Goal: Task Accomplishment & Management: Manage account settings

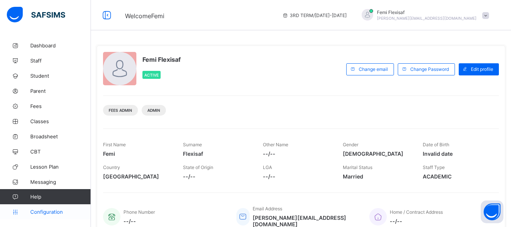
click at [48, 209] on span "Configuration" at bounding box center [60, 212] width 60 height 6
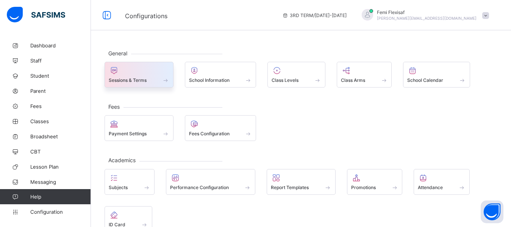
click at [129, 70] on div at bounding box center [139, 70] width 61 height 9
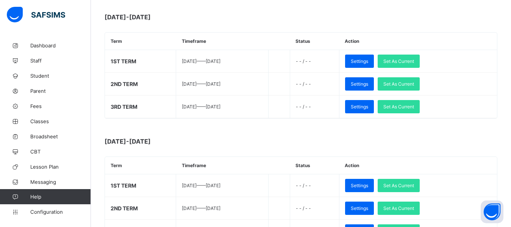
scroll to position [227, 0]
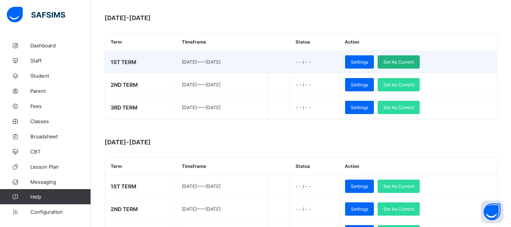
click at [414, 60] on span "Set As Current" at bounding box center [398, 62] width 31 height 6
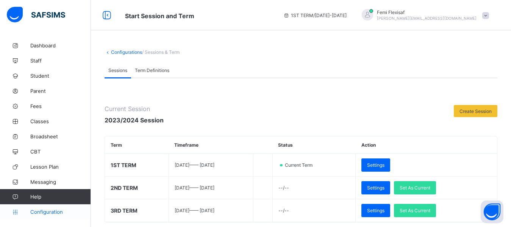
click at [46, 213] on span "Configuration" at bounding box center [60, 212] width 60 height 6
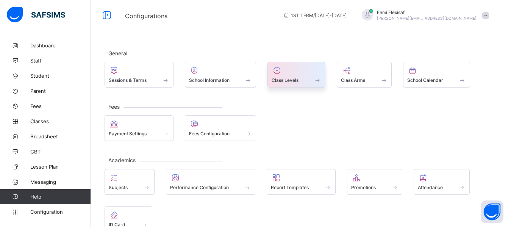
click at [286, 79] on span "Class Levels" at bounding box center [284, 80] width 27 height 6
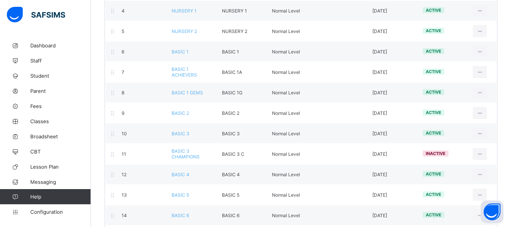
scroll to position [183, 0]
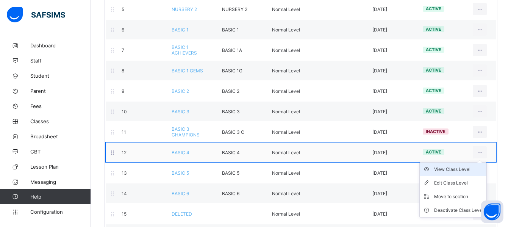
click at [453, 173] on li "View Class Level" at bounding box center [452, 169] width 67 height 14
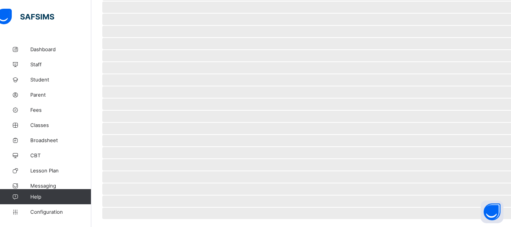
scroll to position [23, 0]
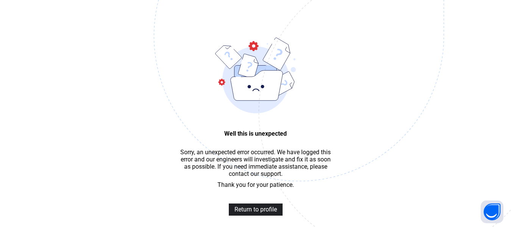
click at [258, 213] on span "Return to profile" at bounding box center [255, 209] width 42 height 7
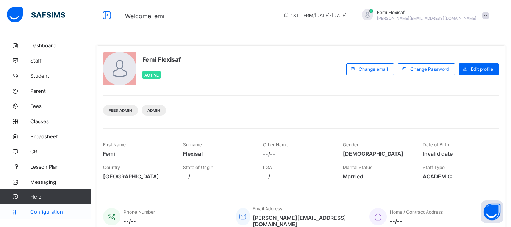
click at [54, 212] on span "Configuration" at bounding box center [60, 212] width 60 height 6
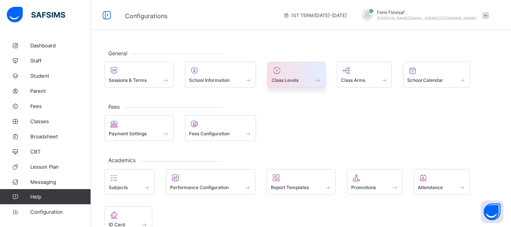
click at [281, 76] on span at bounding box center [296, 76] width 50 height 2
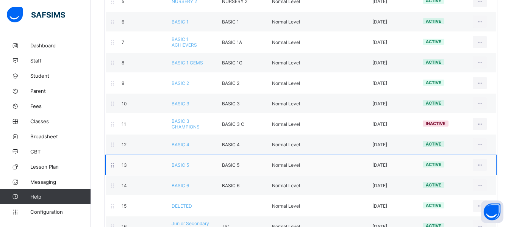
scroll to position [197, 0]
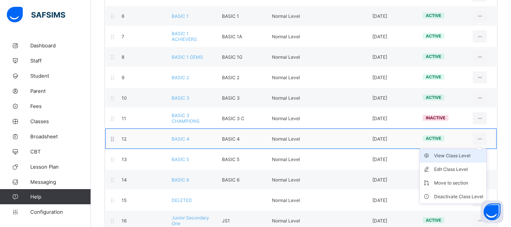
click at [461, 156] on div "View Class Level" at bounding box center [458, 156] width 49 height 8
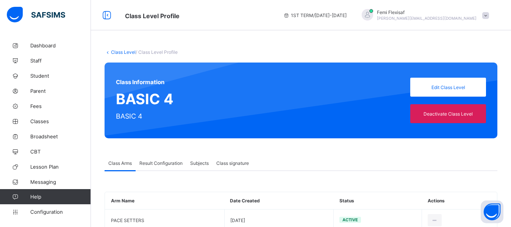
click at [154, 159] on div "Result Configuration" at bounding box center [160, 162] width 51 height 15
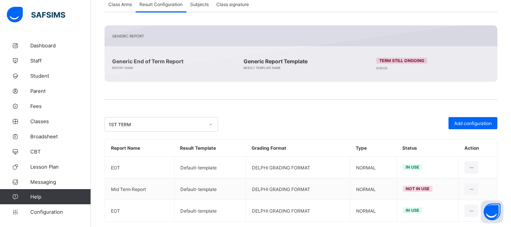
scroll to position [172, 0]
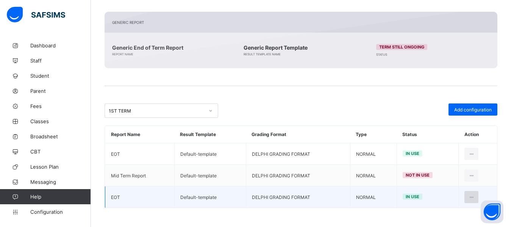
click at [474, 199] on icon at bounding box center [471, 197] width 6 height 6
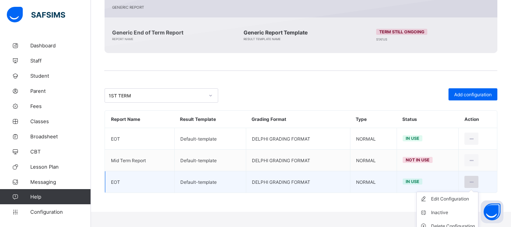
scroll to position [194, 0]
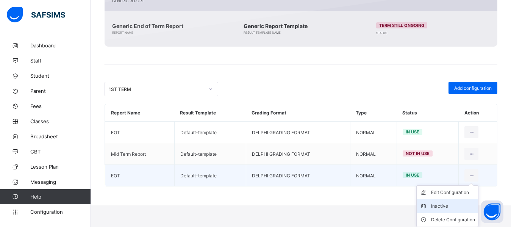
click at [448, 205] on div "Inactive" at bounding box center [453, 206] width 44 height 8
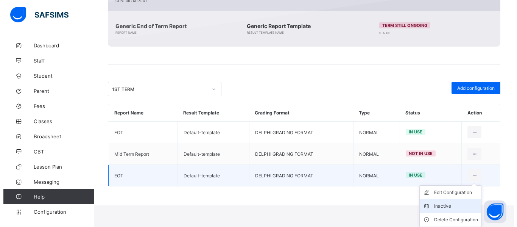
scroll to position [172, 0]
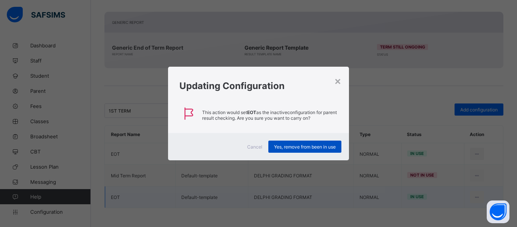
click at [299, 145] on span "Yes, remove from been in use" at bounding box center [305, 147] width 62 height 6
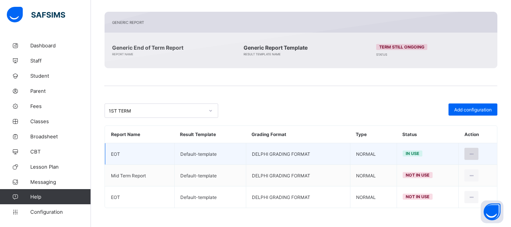
click at [474, 153] on icon at bounding box center [471, 154] width 6 height 6
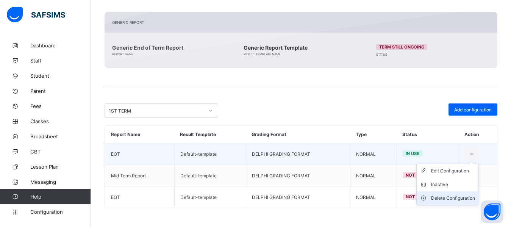
click at [451, 196] on div "Delete Configuration" at bounding box center [453, 198] width 44 height 8
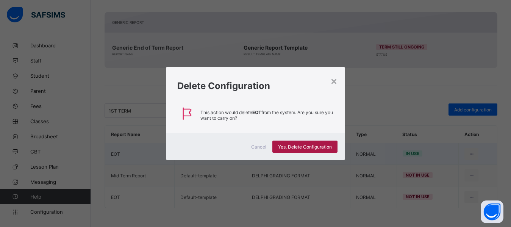
click at [293, 145] on span "Yes, Delete Configuration" at bounding box center [305, 147] width 54 height 6
click at [336, 79] on div "×" at bounding box center [333, 80] width 7 height 13
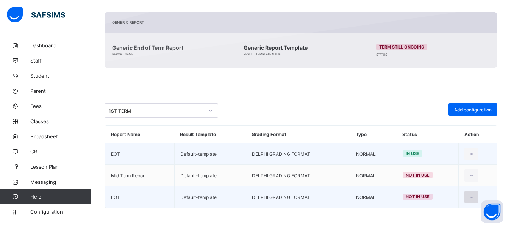
click at [474, 196] on icon at bounding box center [471, 197] width 6 height 6
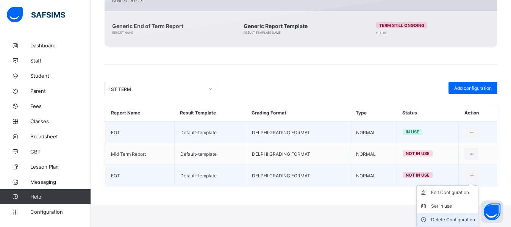
click at [451, 218] on div "Delete Configuration" at bounding box center [453, 220] width 44 height 8
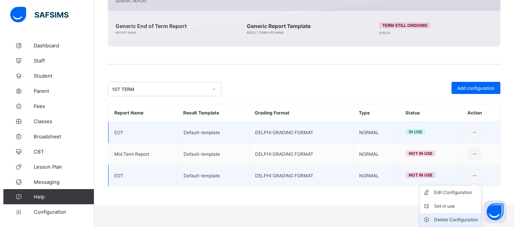
scroll to position [172, 0]
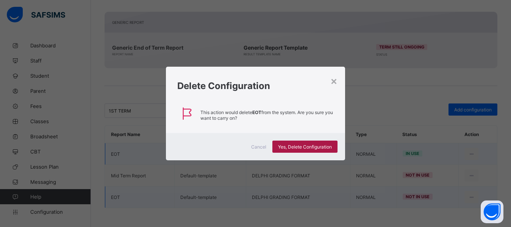
click at [300, 146] on span "Yes, Delete Configuration" at bounding box center [305, 147] width 54 height 6
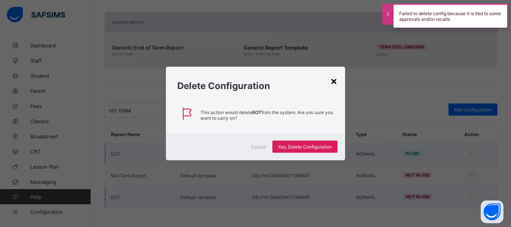
click at [335, 83] on div "×" at bounding box center [333, 80] width 7 height 13
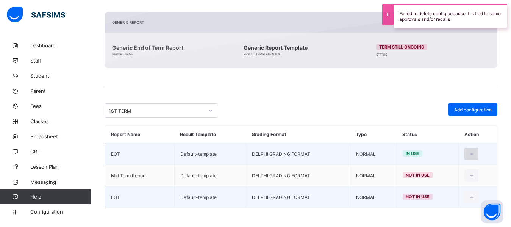
click at [474, 154] on icon at bounding box center [471, 154] width 6 height 6
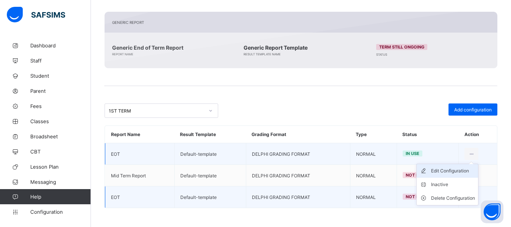
click at [454, 171] on div "Edit Configuration" at bounding box center [453, 171] width 44 height 8
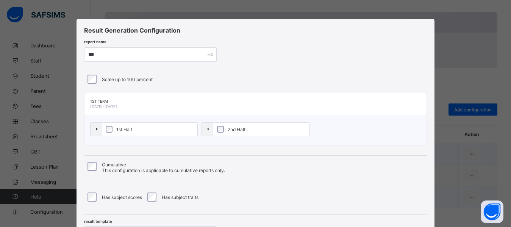
click at [295, 66] on div "Result Generation Configuration report name *** Scale up to 100 percent 1ST TER…" at bounding box center [254, 136] width 357 height 235
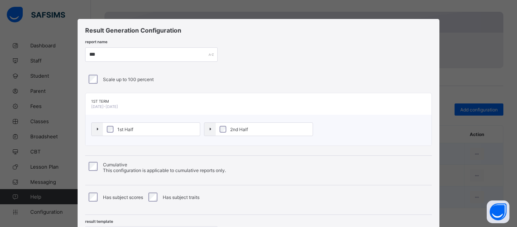
click at [262, 52] on div "report name ***" at bounding box center [258, 54] width 347 height 14
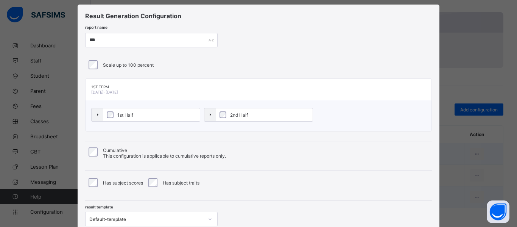
click at [262, 52] on div "Result Generation Configuration report name *** Scale up to 100 percent 1ST TER…" at bounding box center [259, 122] width 362 height 235
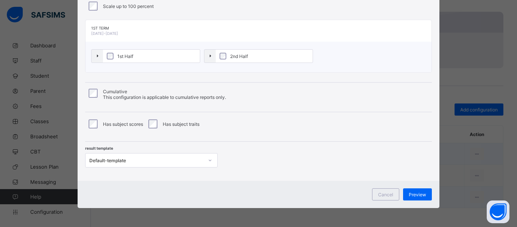
scroll to position [131, 0]
click at [192, 161] on div "Default-template" at bounding box center [151, 160] width 132 height 14
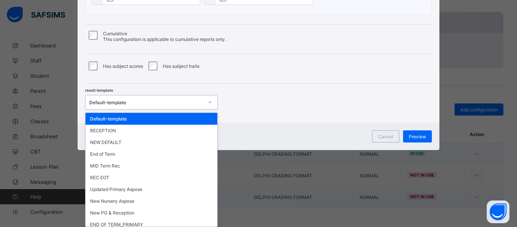
click at [108, 120] on div "Default-template" at bounding box center [152, 119] width 132 height 12
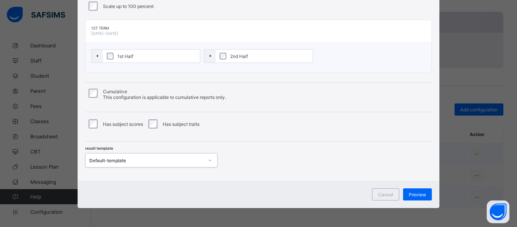
scroll to position [73, 0]
click at [416, 193] on span "Preview" at bounding box center [417, 194] width 17 height 6
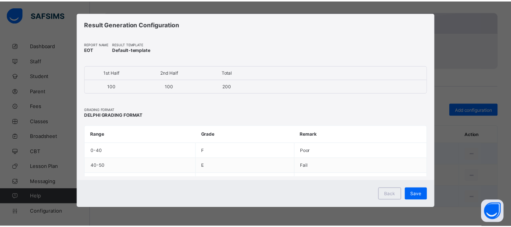
scroll to position [6, 0]
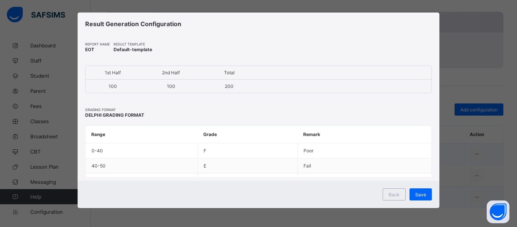
click at [416, 193] on span "Save" at bounding box center [420, 194] width 11 height 6
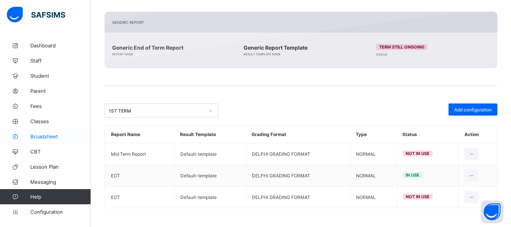
click at [49, 134] on span "Broadsheet" at bounding box center [60, 136] width 61 height 6
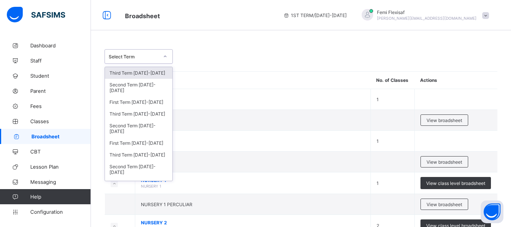
click at [148, 62] on div "Select Term" at bounding box center [138, 56] width 68 height 14
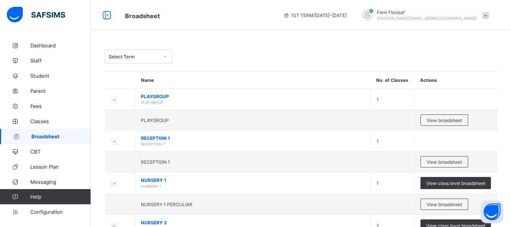
click at [256, 57] on div "Select Term" at bounding box center [300, 56] width 392 height 14
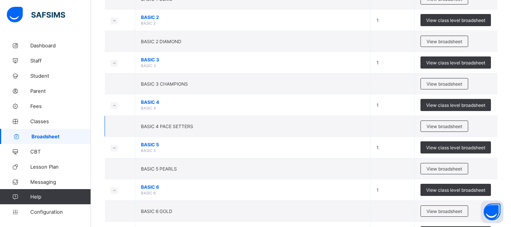
scroll to position [318, 0]
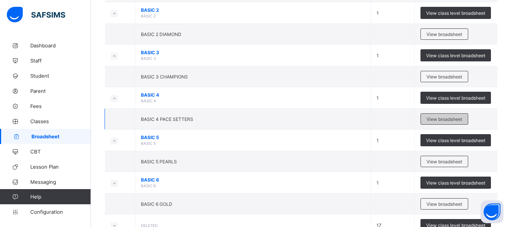
click at [449, 119] on span "View broadsheet" at bounding box center [444, 119] width 36 height 6
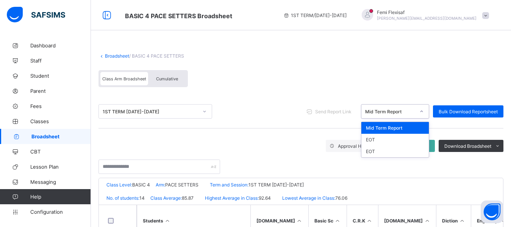
click at [390, 111] on div "Mid Term Report" at bounding box center [390, 112] width 50 height 6
click at [382, 137] on div "EOT" at bounding box center [394, 140] width 67 height 12
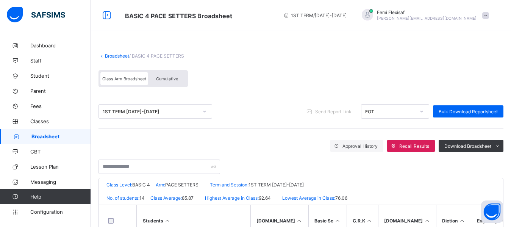
click at [273, 56] on div "Broadsheet / BASIC 4 PACE SETTERS" at bounding box center [300, 56] width 405 height 6
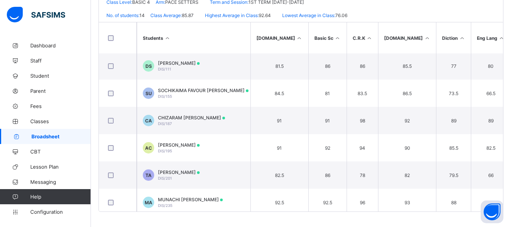
scroll to position [118, 0]
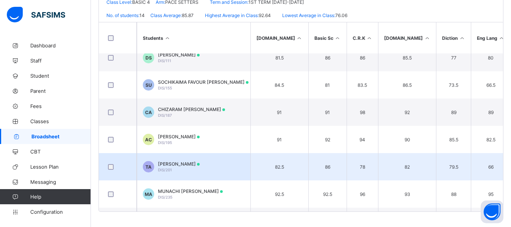
click at [199, 165] on span "TIMOFE BRYAN ADENIRAN" at bounding box center [179, 164] width 42 height 6
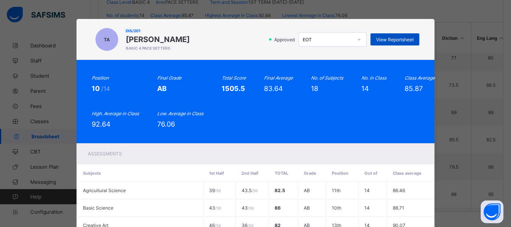
click at [384, 41] on span "View Reportsheet" at bounding box center [394, 40] width 37 height 6
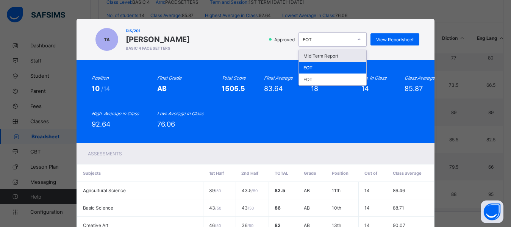
click at [319, 43] on div "EOT" at bounding box center [325, 39] width 53 height 11
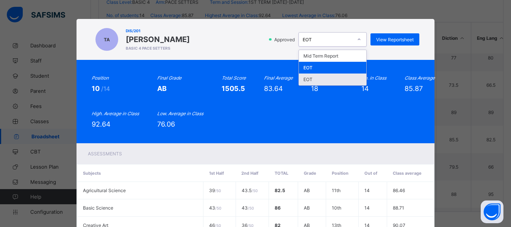
click at [307, 79] on div "EOT" at bounding box center [332, 79] width 67 height 12
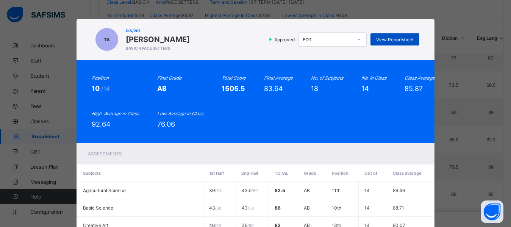
click at [388, 40] on span "View Reportsheet" at bounding box center [394, 40] width 37 height 6
click at [230, 32] on div "Approved EOT View Reportsheet" at bounding box center [305, 39] width 225 height 14
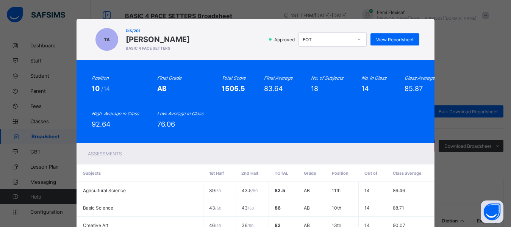
click at [283, 100] on div "Position 10 /14 Final Grade AB Total Score 1505.5 Final Average 83.64 No. of Su…" at bounding box center [255, 101] width 327 height 53
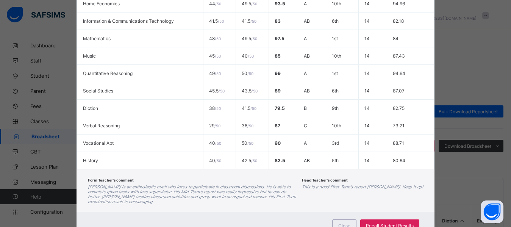
scroll to position [352, 0]
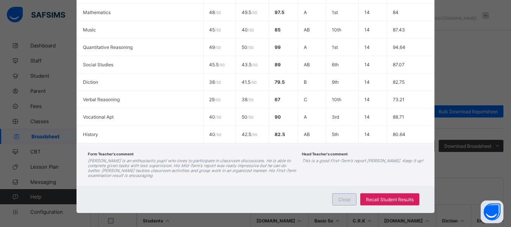
click at [345, 196] on span "Close" at bounding box center [344, 199] width 12 height 6
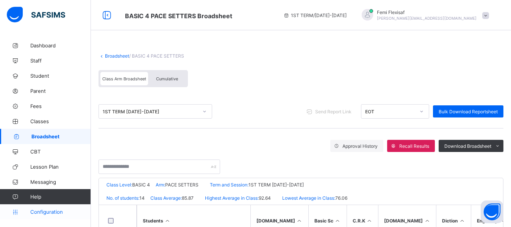
click at [46, 210] on span "Configuration" at bounding box center [60, 212] width 60 height 6
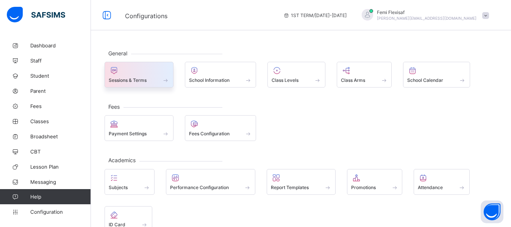
click at [123, 78] on span "Sessions & Terms" at bounding box center [128, 80] width 38 height 6
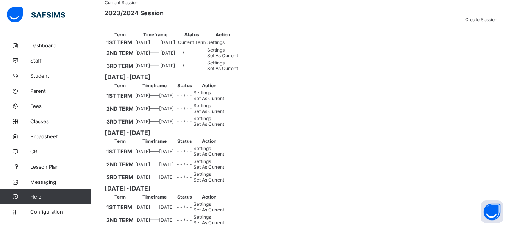
scroll to position [91, 0]
click at [224, 46] on span "Settings" at bounding box center [215, 43] width 17 height 6
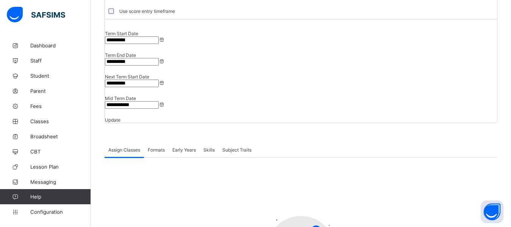
click at [161, 142] on div "Formats" at bounding box center [156, 149] width 25 height 15
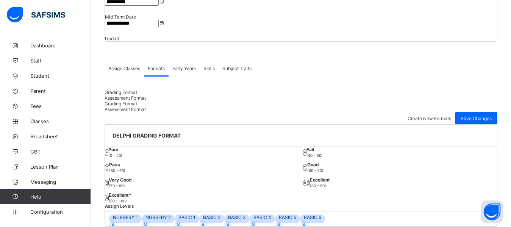
scroll to position [170, 0]
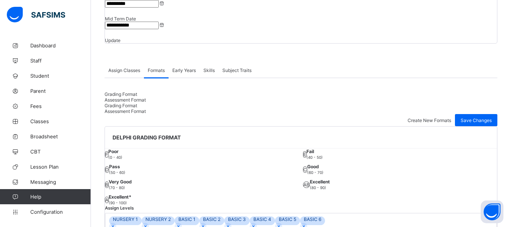
click at [167, 97] on div "Assessment Format" at bounding box center [300, 100] width 392 height 6
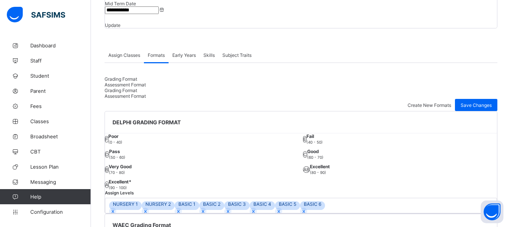
scroll to position [230, 0]
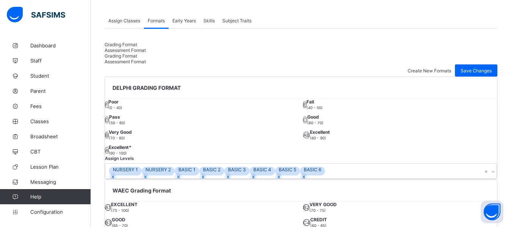
scroll to position [314, 0]
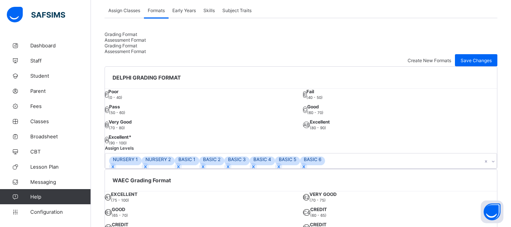
click at [389, 153] on html "**********" at bounding box center [255, 147] width 511 height 754
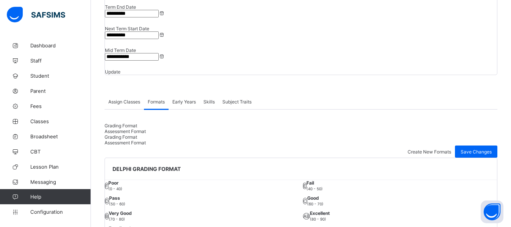
scroll to position [123, 0]
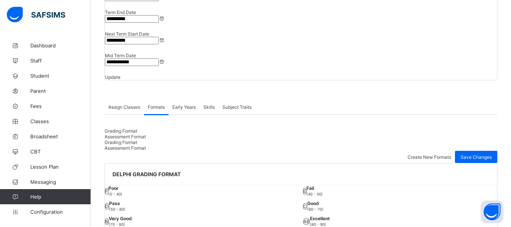
scroll to position [48, 0]
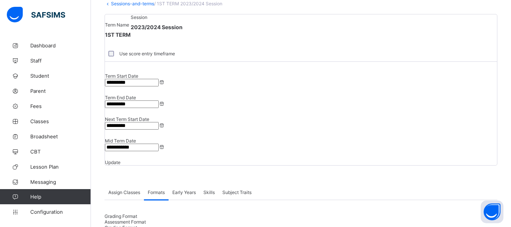
click at [126, 213] on span "Grading Format" at bounding box center [120, 216] width 33 height 6
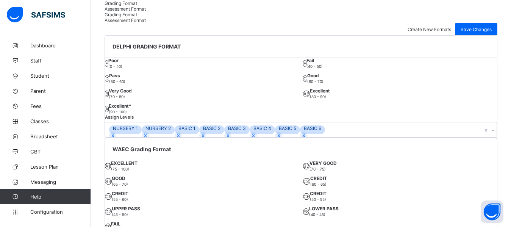
scroll to position [291, 0]
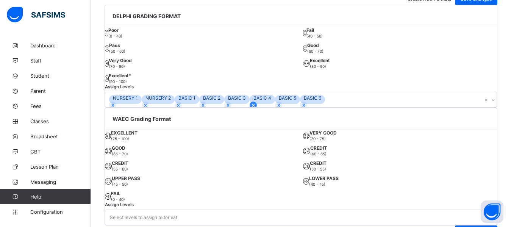
click at [251, 108] on icon at bounding box center [253, 105] width 5 height 5
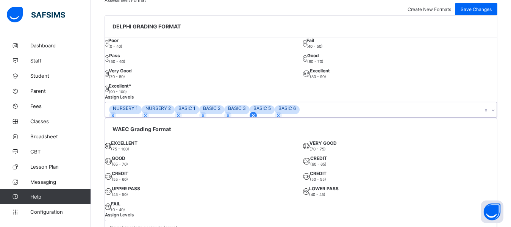
click at [249, 119] on div at bounding box center [252, 115] width 7 height 7
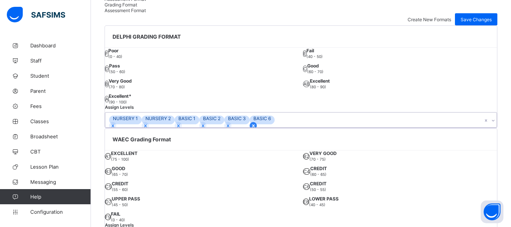
click at [252, 127] on icon at bounding box center [253, 125] width 3 height 3
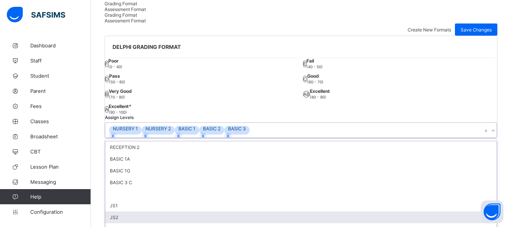
scroll to position [355, 0]
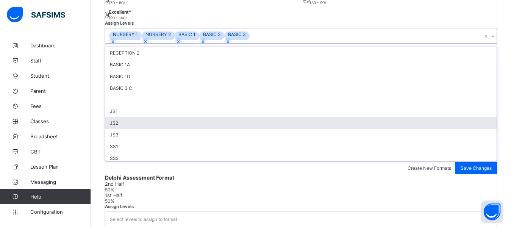
click at [163, 44] on div "option BASIC 6, deselected. option JS2 focused, 7 of 14. 14 results available. …" at bounding box center [301, 36] width 392 height 16
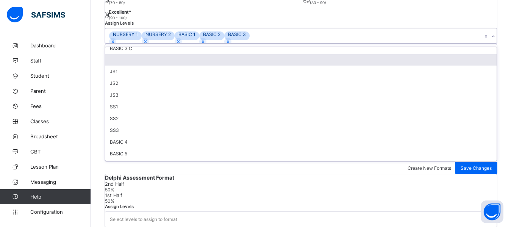
scroll to position [50, 0]
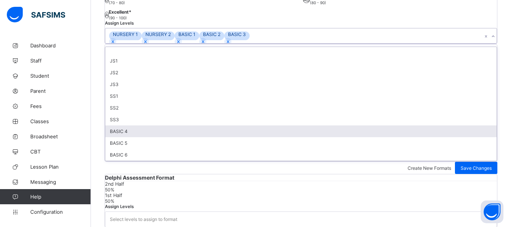
click at [139, 137] on div "BASIC 4" at bounding box center [300, 131] width 391 height 12
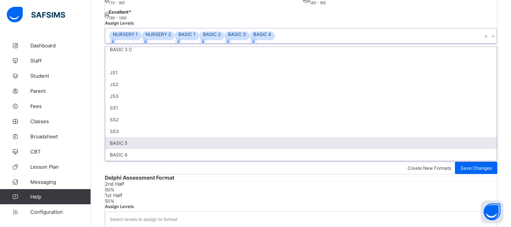
click at [126, 149] on div "BASIC 5" at bounding box center [300, 143] width 391 height 12
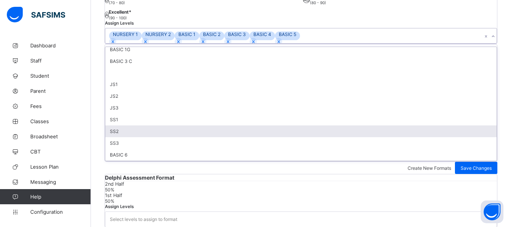
scroll to position [281, 0]
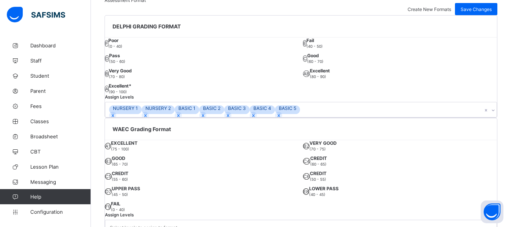
click at [282, 156] on html "**********" at bounding box center [255, 96] width 511 height 754
click at [443, 135] on div "DELPHI GRADING FORMAT F Poor (0 - 40) E Fail (40 - 50) D Pass (50 - 60) C Good …" at bounding box center [300, 125] width 392 height 220
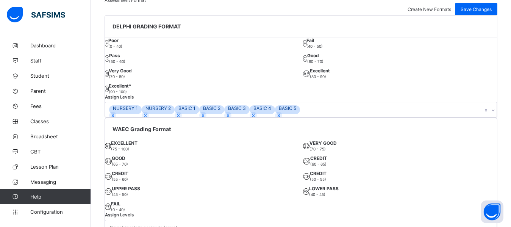
scroll to position [375, 0]
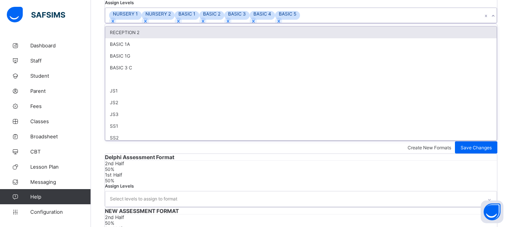
click at [171, 23] on div "option BASIC 5, selected. option RECEPTION 2 focused, 1 of 12. 12 results avail…" at bounding box center [301, 16] width 392 height 16
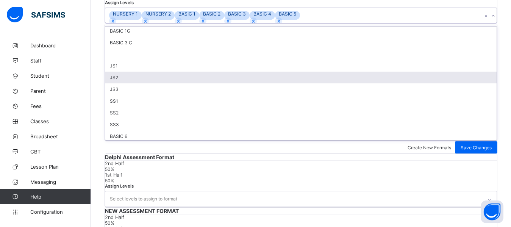
scroll to position [27, 0]
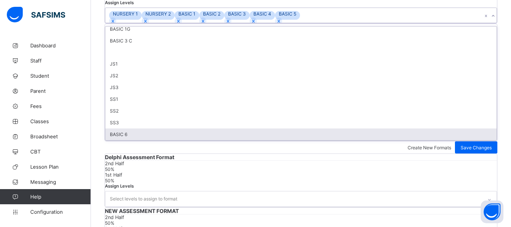
click at [132, 140] on div "BASIC 6" at bounding box center [300, 134] width 391 height 12
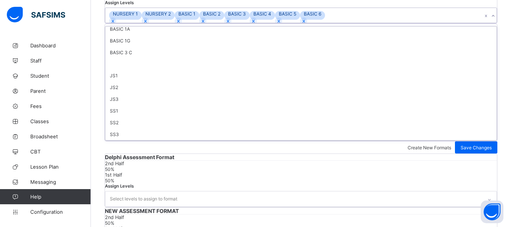
scroll to position [15, 0]
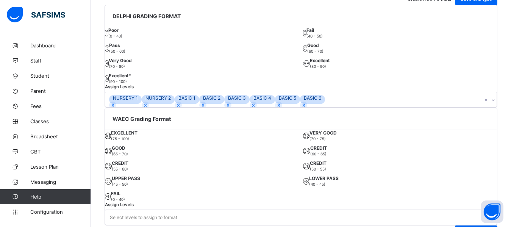
click at [409, 156] on html "**********" at bounding box center [255, 86] width 511 height 754
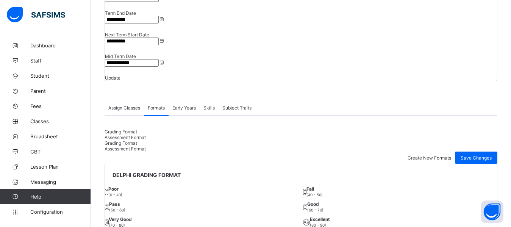
scroll to position [110, 0]
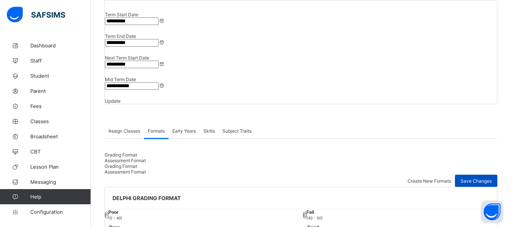
click at [483, 178] on span "Save Changes" at bounding box center [475, 181] width 31 height 6
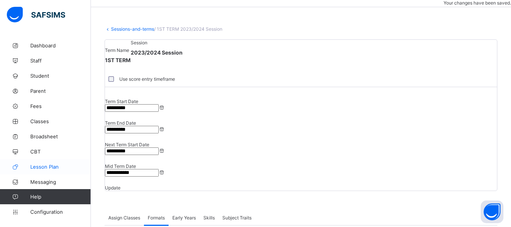
scroll to position [19, 0]
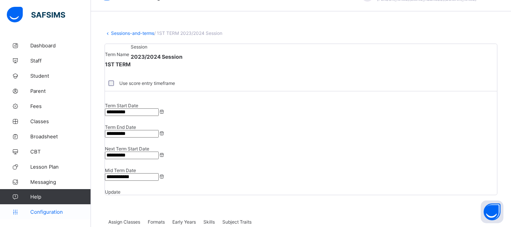
click at [44, 211] on span "Configuration" at bounding box center [60, 212] width 60 height 6
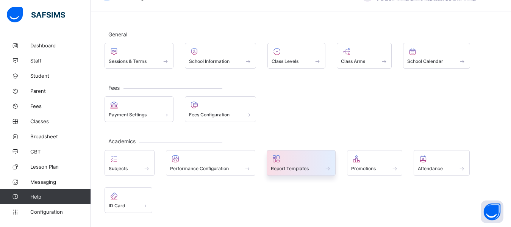
click at [272, 166] on span "Report Templates" at bounding box center [290, 168] width 38 height 6
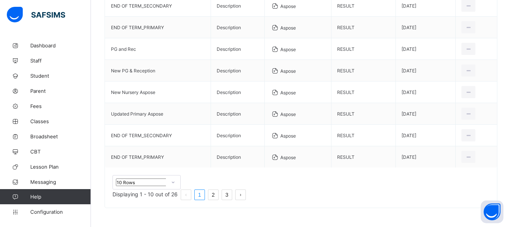
scroll to position [159, 0]
click at [218, 193] on link "2" at bounding box center [213, 195] width 10 height 10
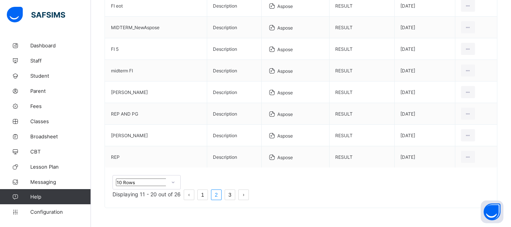
click at [235, 192] on link "3" at bounding box center [230, 195] width 10 height 10
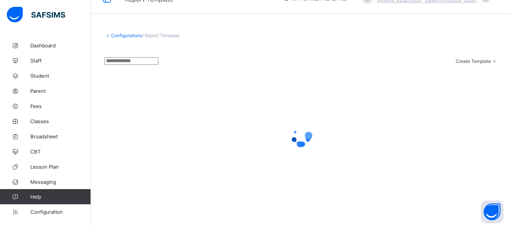
scroll to position [73, 0]
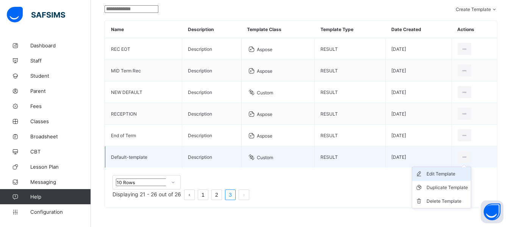
click at [447, 176] on div "Edit Template" at bounding box center [446, 174] width 41 height 8
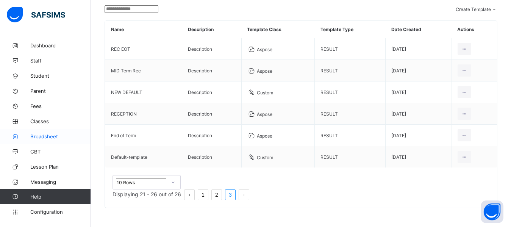
click at [51, 134] on span "Broadsheet" at bounding box center [60, 136] width 61 height 6
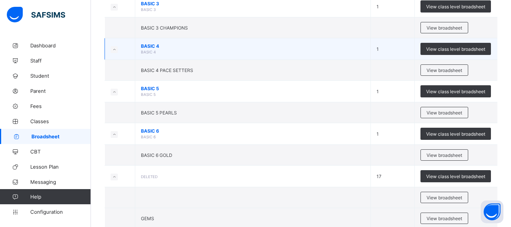
scroll to position [394, 0]
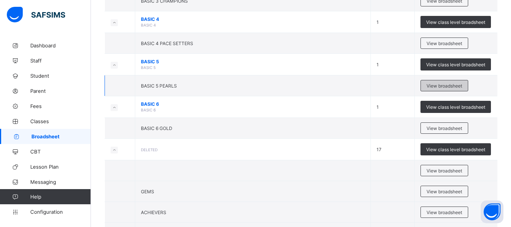
click at [439, 86] on span "View broadsheet" at bounding box center [444, 86] width 36 height 6
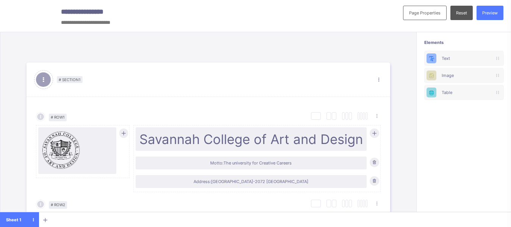
scroll to position [43, 0]
